Goal: Check status: Check status

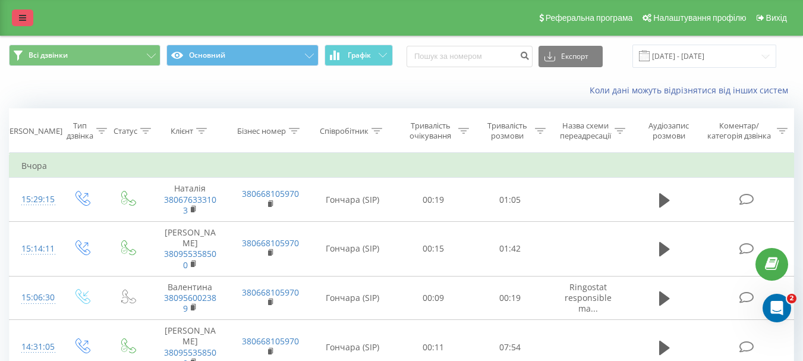
click at [15, 14] on link at bounding box center [22, 18] width 21 height 17
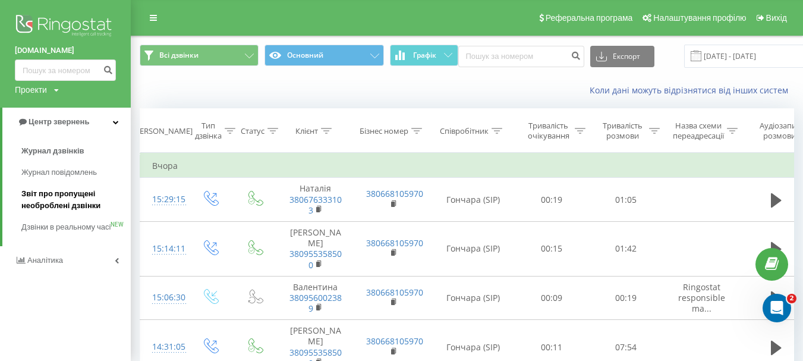
click at [56, 203] on span "Звіт про пропущені необроблені дзвінки" at bounding box center [72, 200] width 103 height 24
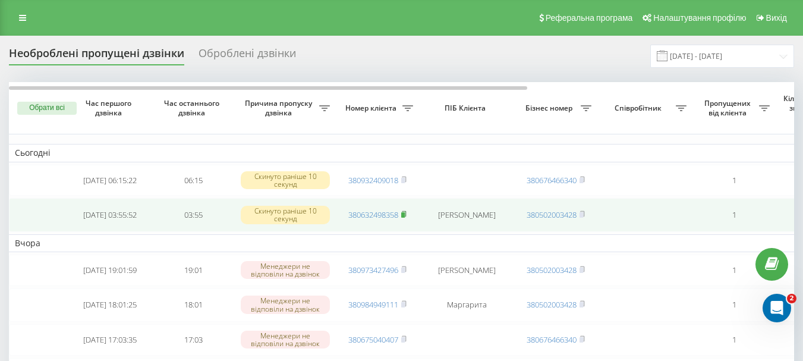
click at [404, 217] on rect at bounding box center [403, 214] width 4 height 5
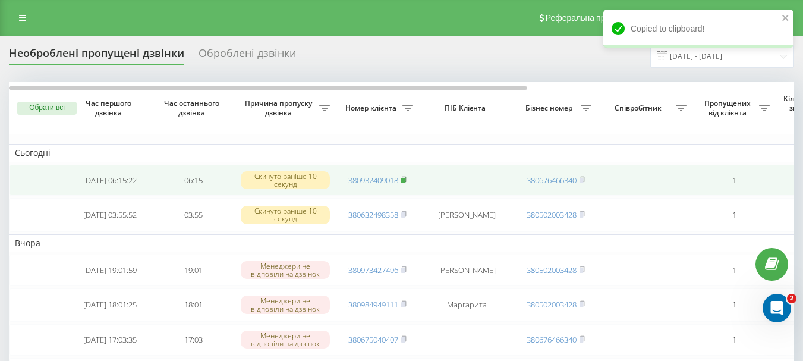
click at [404, 180] on rect at bounding box center [403, 180] width 4 height 5
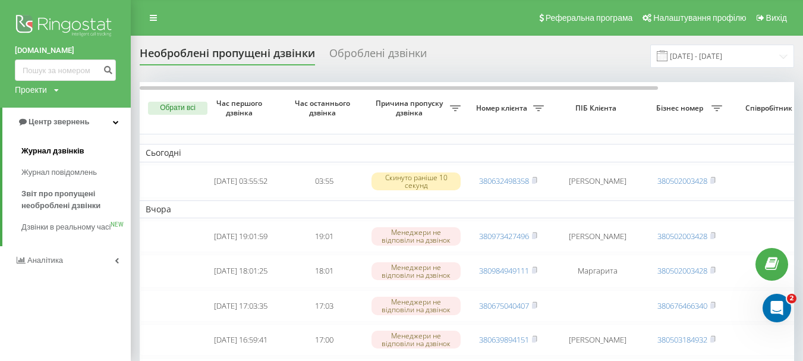
click at [62, 152] on span "Журнал дзвінків" at bounding box center [52, 151] width 63 height 12
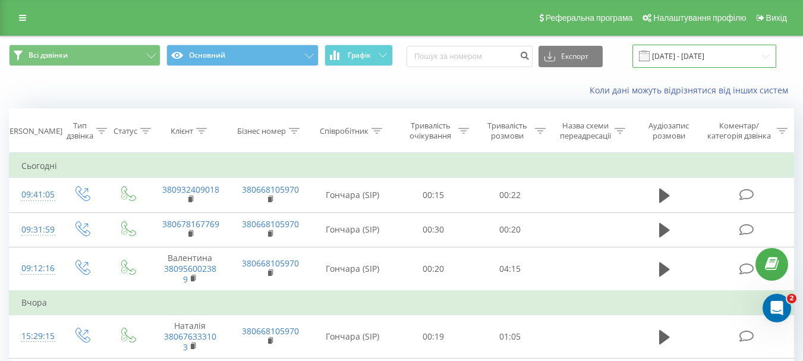
click at [728, 52] on input "[DATE] - [DATE]" at bounding box center [704, 56] width 144 height 23
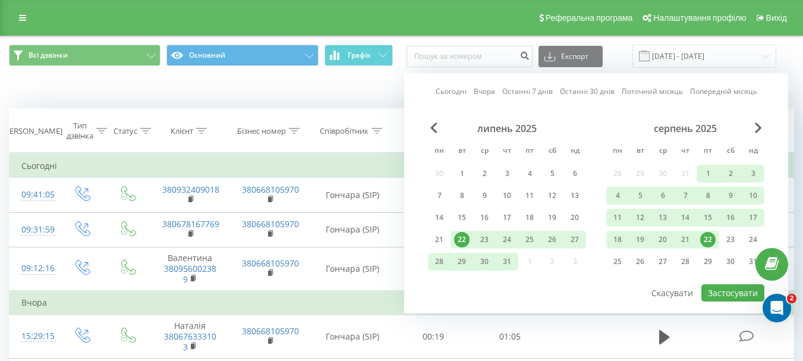
click at [706, 244] on div "22" at bounding box center [707, 239] width 15 height 15
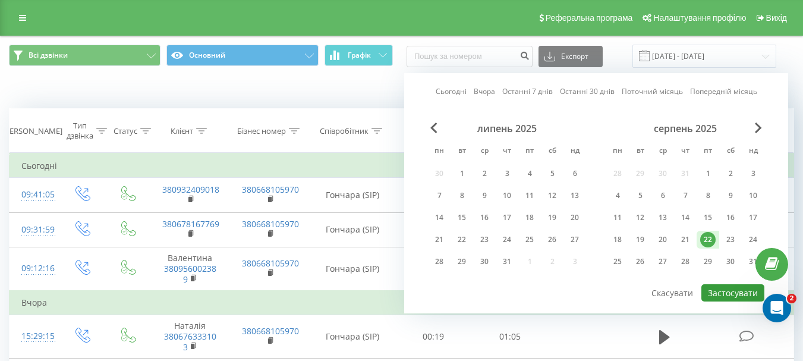
click at [722, 294] on button "Застосувати" at bounding box center [732, 292] width 63 height 17
type input "22.08.2025 - 22.08.2025"
